Goal: Information Seeking & Learning: Learn about a topic

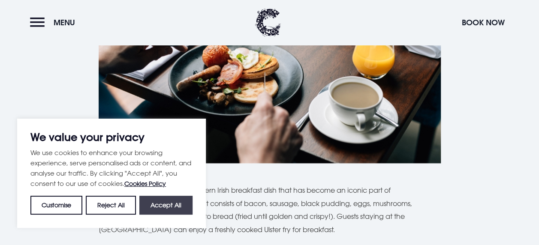
click at [152, 205] on button "Accept All" at bounding box center [165, 205] width 53 height 19
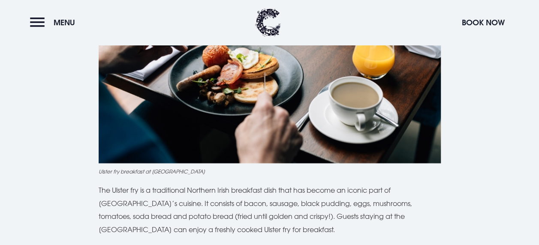
checkbox input "true"
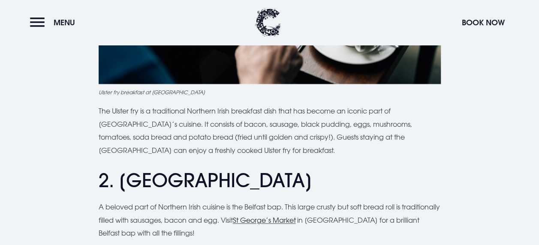
scroll to position [558, 0]
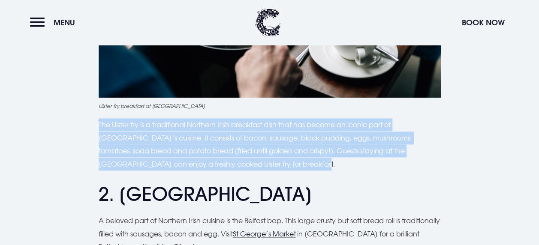
drag, startPoint x: 248, startPoint y: 133, endPoint x: 97, endPoint y: 89, distance: 157.3
copy p "The Ulster fry is a traditional Northern Irish breakfast dish that has become a…"
